Goal: Information Seeking & Learning: Understand process/instructions

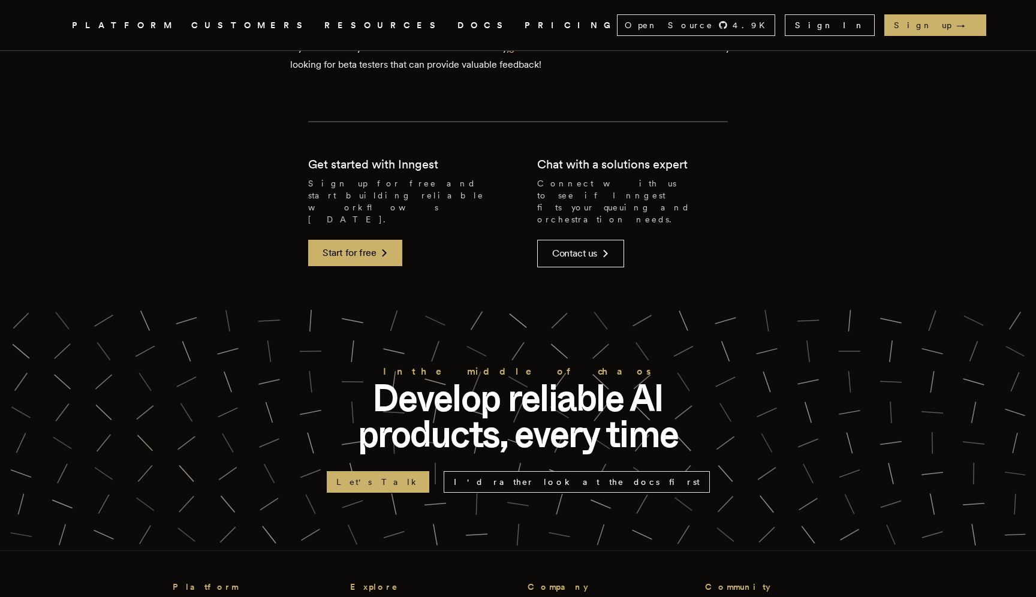
scroll to position [2502, 0]
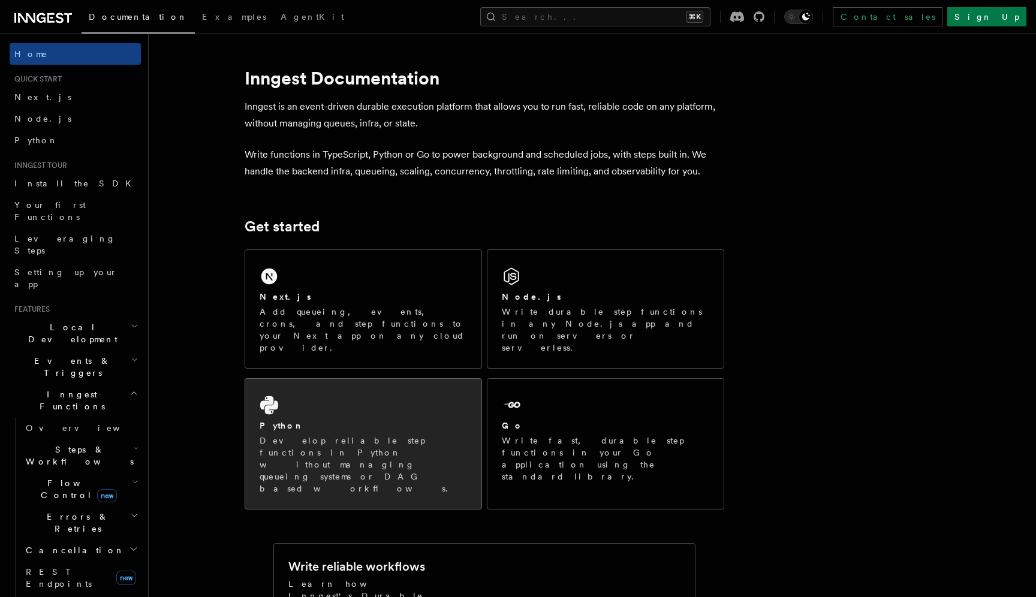
click at [452, 389] on div "Python Develop reliable step functions in Python without managing queueing syst…" at bounding box center [363, 444] width 236 height 130
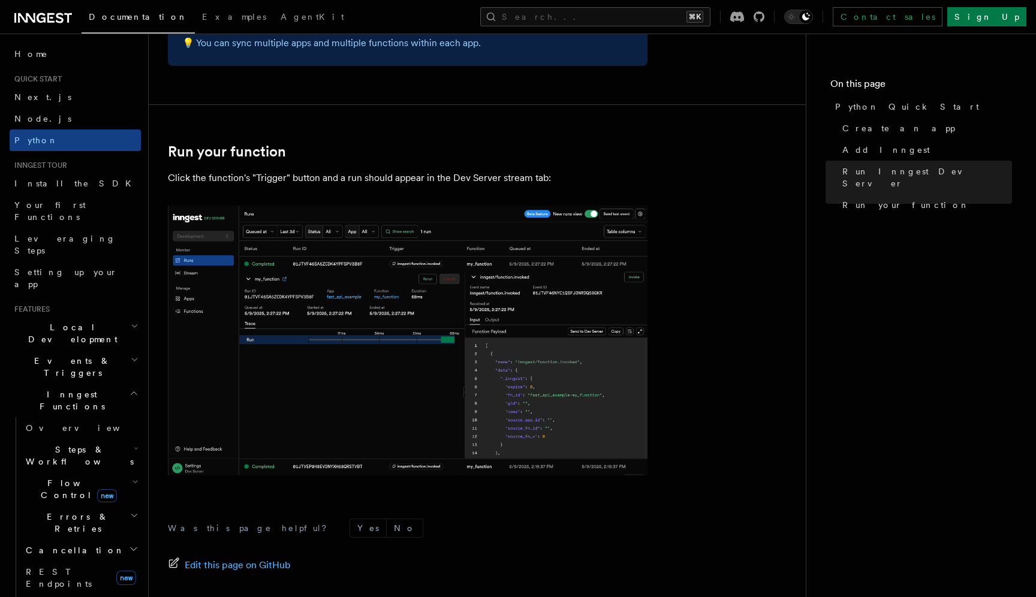
scroll to position [2436, 0]
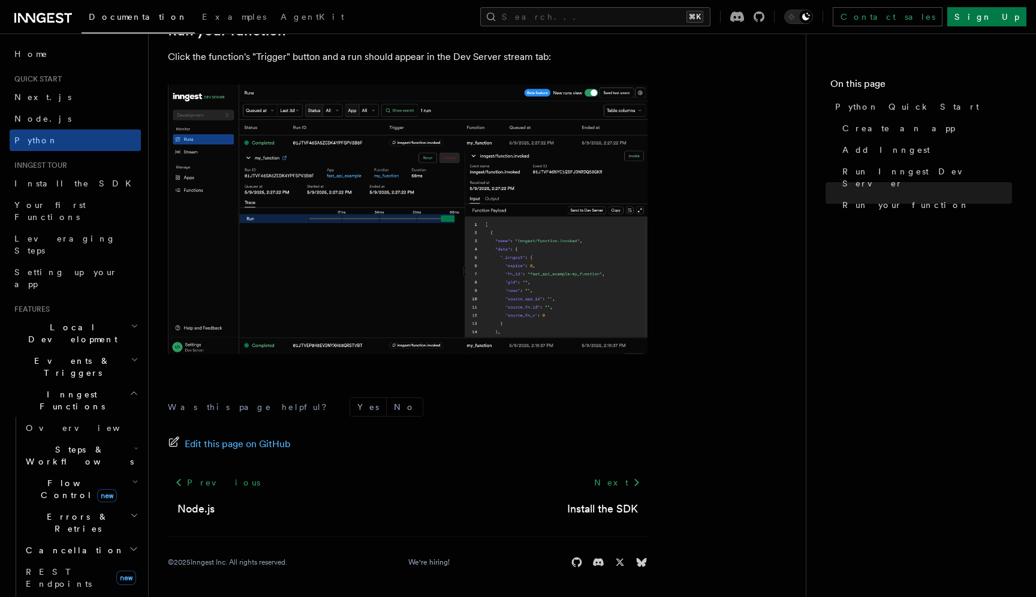
click at [51, 511] on span "Errors & Retries" at bounding box center [75, 523] width 109 height 24
click at [82, 540] on link "Overview" at bounding box center [86, 551] width 109 height 22
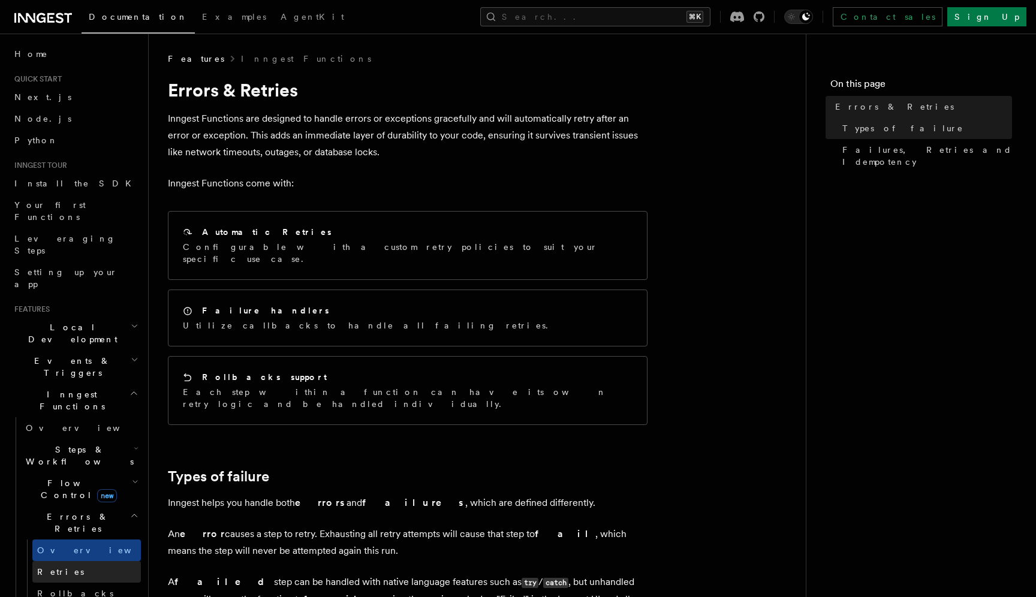
click at [75, 561] on link "Retries" at bounding box center [86, 572] width 109 height 22
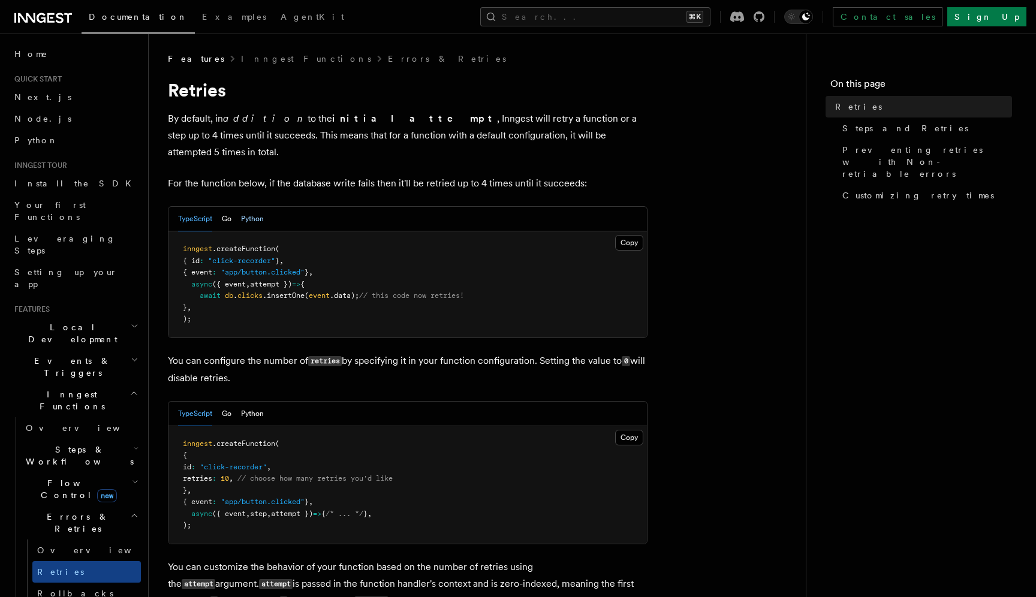
click at [256, 207] on button "Python" at bounding box center [252, 219] width 23 height 25
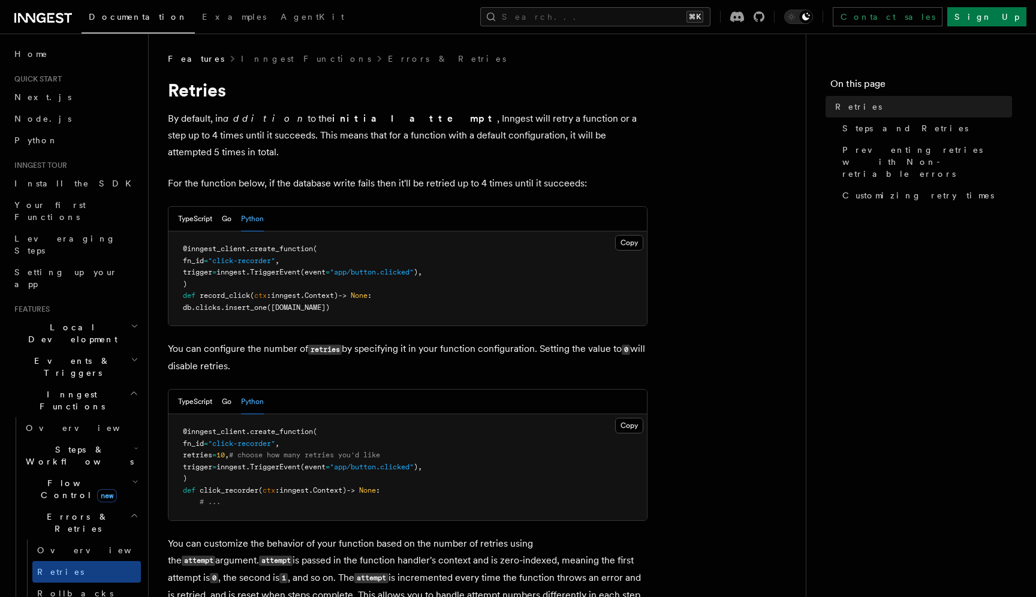
click at [134, 321] on icon "button" at bounding box center [135, 326] width 8 height 10
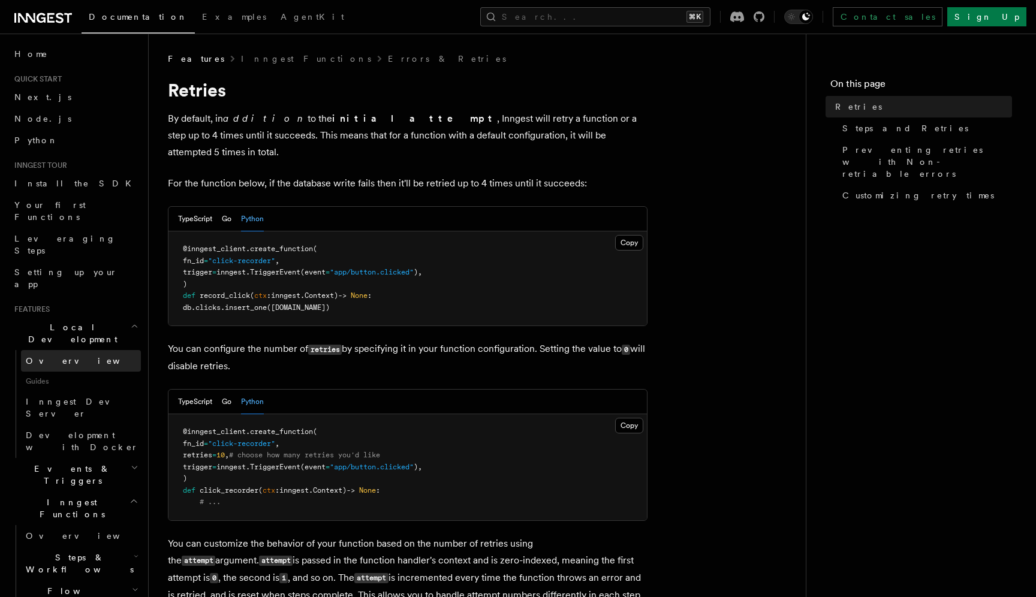
click at [67, 350] on link "Overview" at bounding box center [81, 361] width 120 height 22
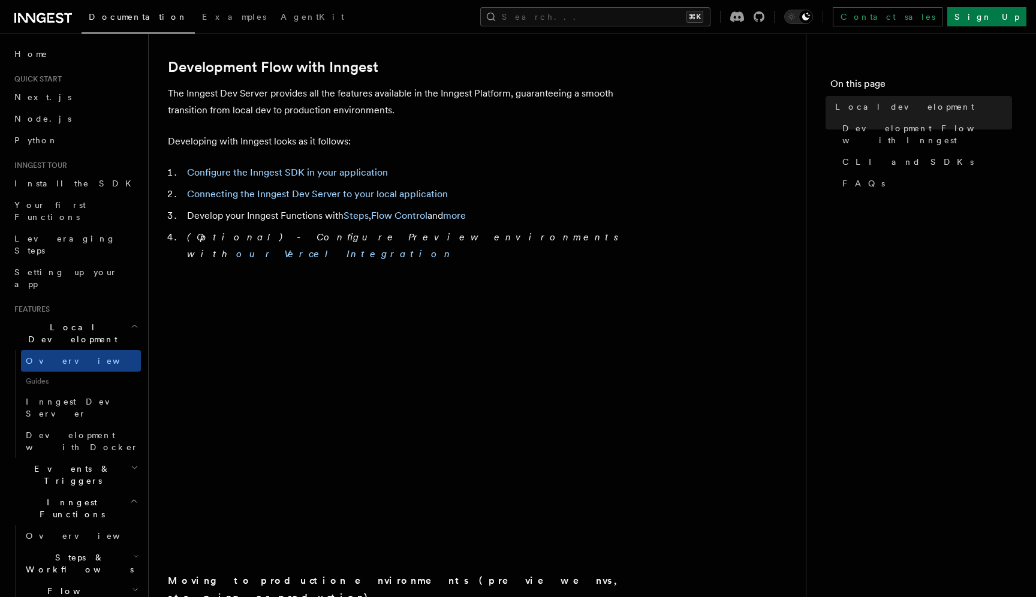
scroll to position [876, 0]
